Goal: Ask a question: Seek information or help from site administrators or community

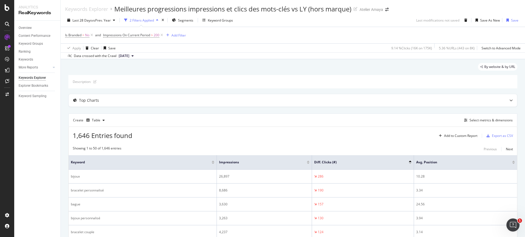
scroll to position [134, 0]
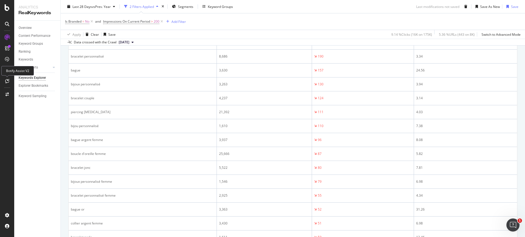
drag, startPoint x: 6, startPoint y: 75, endPoint x: 6, endPoint y: 80, distance: 4.9
click at [6, 80] on div "Analytics RealKeywords Overview Content Performance Keyword Groups Ranking Keyw…" at bounding box center [262, 118] width 525 height 237
click at [6, 80] on icon at bounding box center [7, 81] width 4 height 4
click at [28, 128] on div "Overview Content Performance Keyword Groups Ranking Keywords More Reports Count…" at bounding box center [37, 129] width 46 height 217
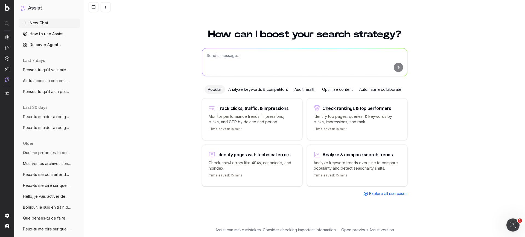
click at [259, 57] on textarea at bounding box center [304, 62] width 205 height 28
paste textarea "Sors moi le top impressions / clics par pierre"
type textarea "Sors moi le top impressions / clics des pierres fines type Améthyste, Opale, etc"
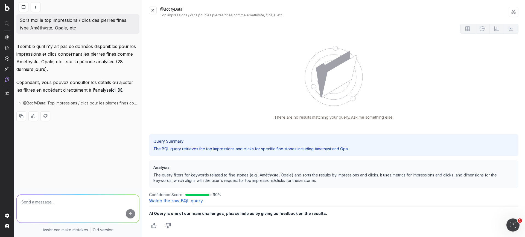
scroll to position [1, 0]
click at [154, 12] on button at bounding box center [153, 11] width 8 height 8
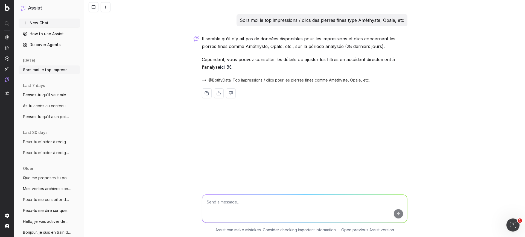
click at [250, 211] on textarea at bounding box center [304, 209] width 205 height 28
type textarea "quel est le top recherches sur les pierres fines / précieuses"
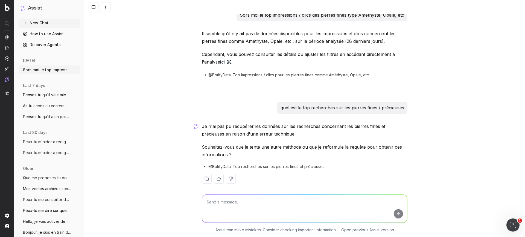
scroll to position [10, 0]
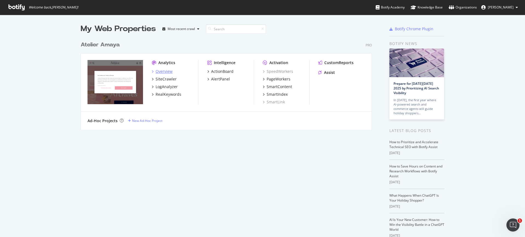
click at [161, 70] on div "Overview" at bounding box center [163, 71] width 17 height 5
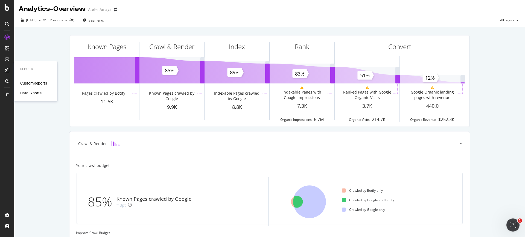
click at [28, 84] on div "CustomReports" at bounding box center [33, 83] width 27 height 5
